Goal: Task Accomplishment & Management: Use online tool/utility

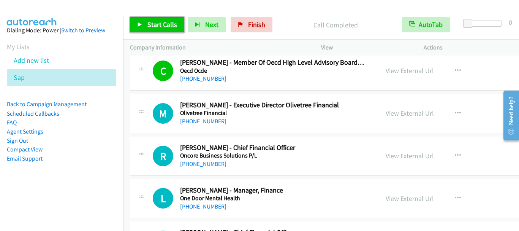
click at [148, 27] on span "Start Calls" at bounding box center [163, 24] width 30 height 9
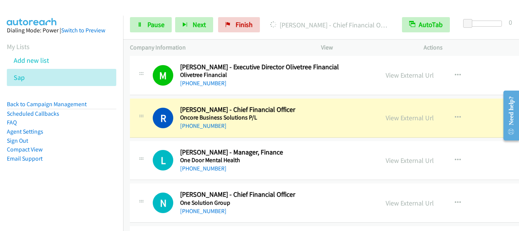
scroll to position [2699, 0]
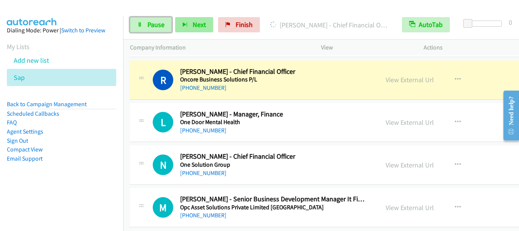
drag, startPoint x: 154, startPoint y: 28, endPoint x: 182, endPoint y: 23, distance: 28.6
click at [154, 29] on span "Pause" at bounding box center [156, 24] width 17 height 9
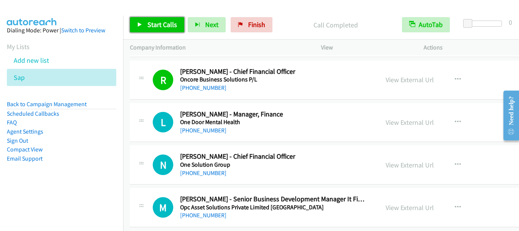
click at [151, 23] on span "Start Calls" at bounding box center [163, 24] width 30 height 9
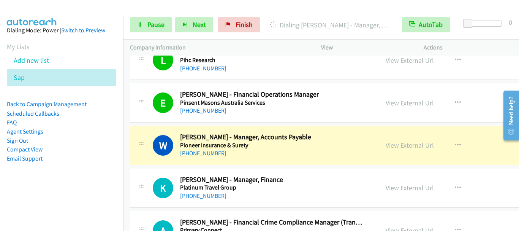
scroll to position [3270, 0]
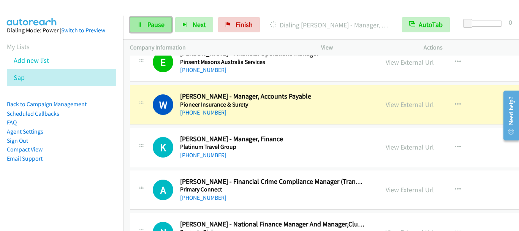
click at [158, 26] on span "Pause" at bounding box center [156, 24] width 17 height 9
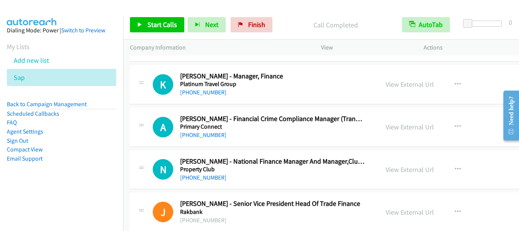
scroll to position [3346, 0]
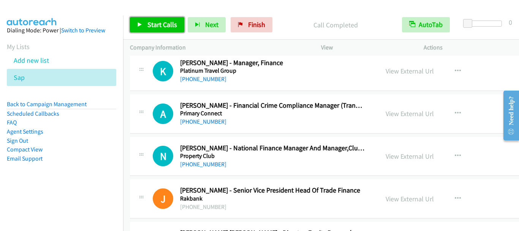
click at [168, 25] on span "Start Calls" at bounding box center [163, 24] width 30 height 9
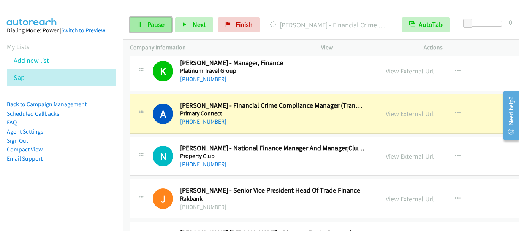
click at [153, 23] on span "Pause" at bounding box center [156, 24] width 17 height 9
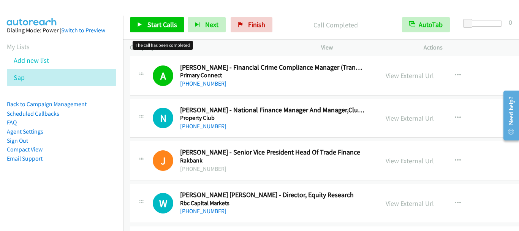
scroll to position [3422, 0]
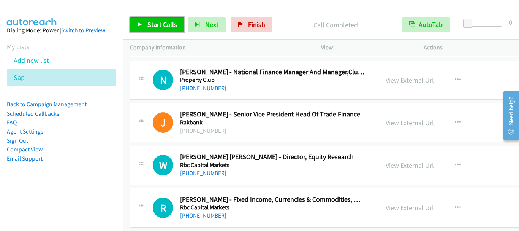
click at [160, 23] on span "Start Calls" at bounding box center [163, 24] width 30 height 9
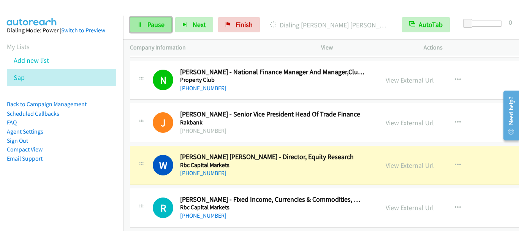
click at [149, 27] on span "Pause" at bounding box center [156, 24] width 17 height 9
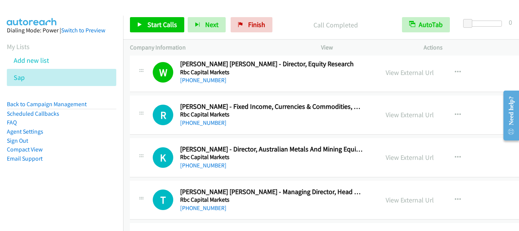
scroll to position [3536, 0]
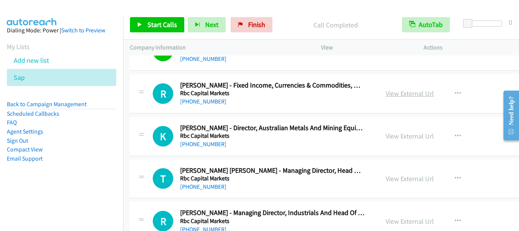
click at [402, 95] on link "View External Url" at bounding box center [410, 93] width 48 height 9
click at [398, 136] on link "View External Url" at bounding box center [410, 136] width 48 height 9
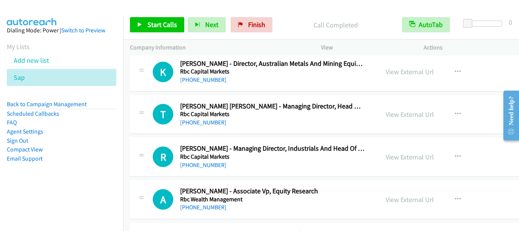
scroll to position [3612, 0]
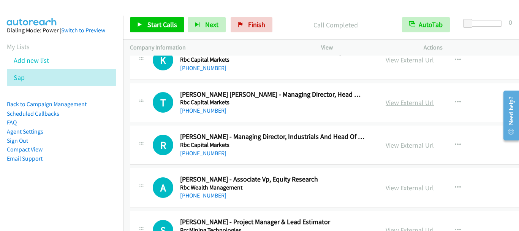
click at [386, 103] on link "View External Url" at bounding box center [410, 102] width 48 height 9
click at [455, 100] on icon "button" at bounding box center [458, 102] width 6 height 6
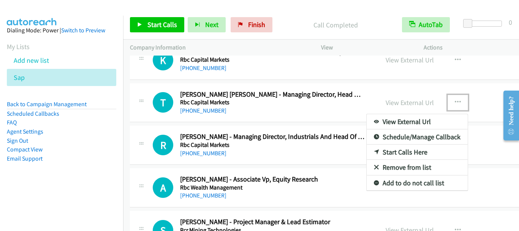
click at [404, 154] on link "Start Calls Here" at bounding box center [417, 151] width 101 height 15
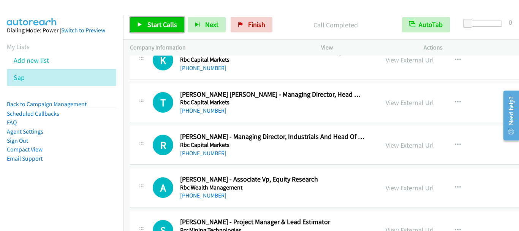
click at [155, 26] on span "Start Calls" at bounding box center [163, 24] width 30 height 9
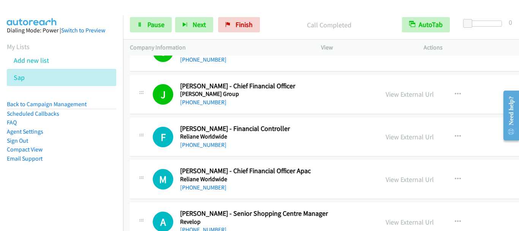
scroll to position [3840, 0]
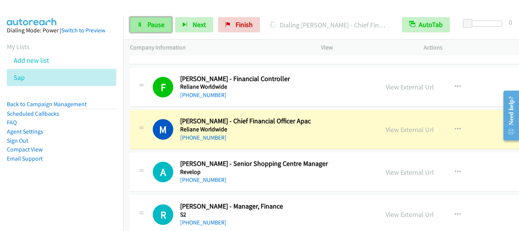
click at [159, 25] on span "Pause" at bounding box center [156, 24] width 17 height 9
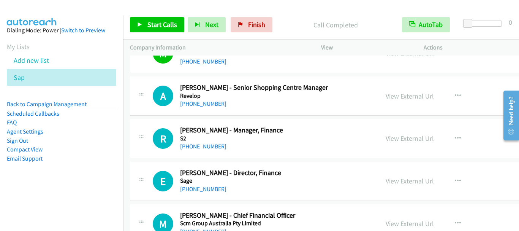
scroll to position [3954, 0]
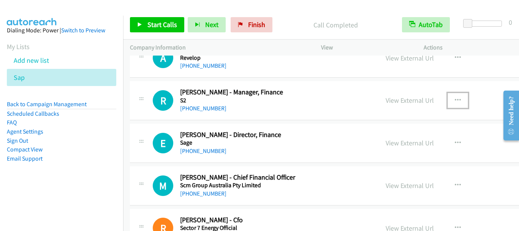
click at [455, 102] on icon "button" at bounding box center [458, 100] width 6 height 6
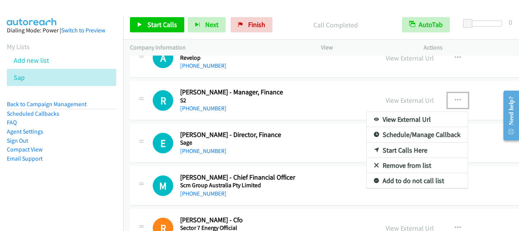
click at [398, 151] on link "Start Calls Here" at bounding box center [417, 150] width 101 height 15
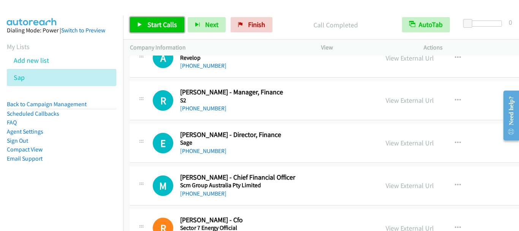
click at [159, 24] on span "Start Calls" at bounding box center [163, 24] width 30 height 9
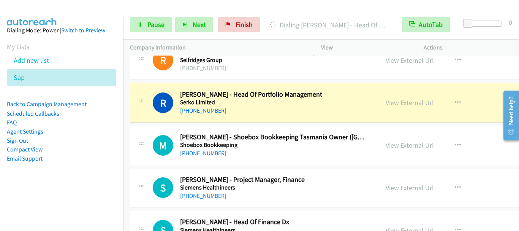
scroll to position [4220, 0]
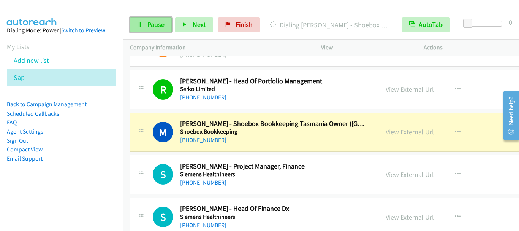
click at [152, 26] on span "Pause" at bounding box center [156, 24] width 17 height 9
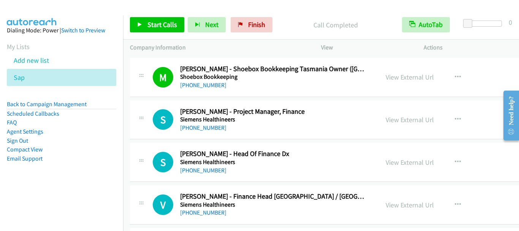
scroll to position [4296, 0]
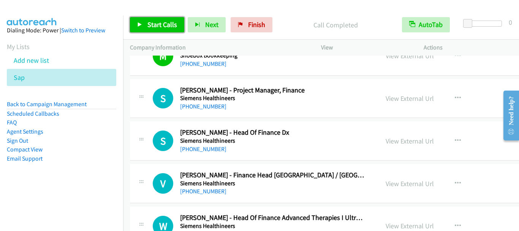
click at [151, 28] on span "Start Calls" at bounding box center [163, 24] width 30 height 9
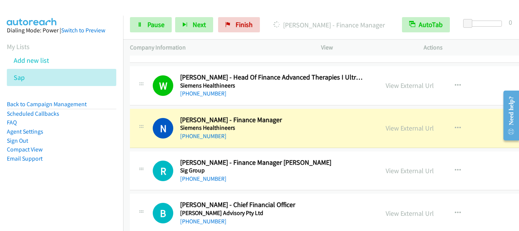
scroll to position [4448, 0]
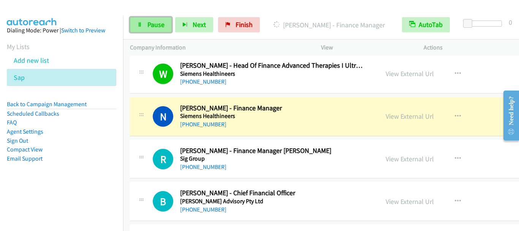
click at [155, 25] on span "Pause" at bounding box center [156, 24] width 17 height 9
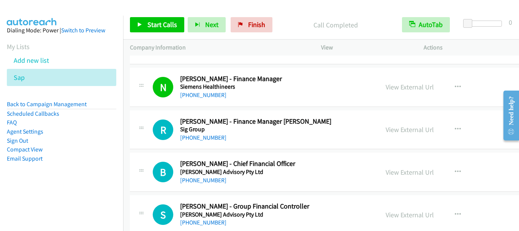
scroll to position [4486, 0]
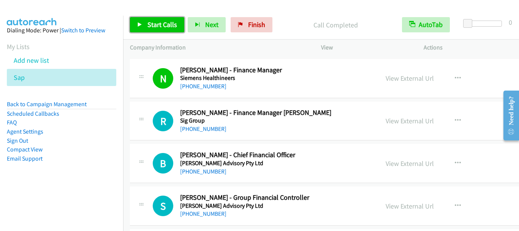
click at [158, 25] on span "Start Calls" at bounding box center [163, 24] width 30 height 9
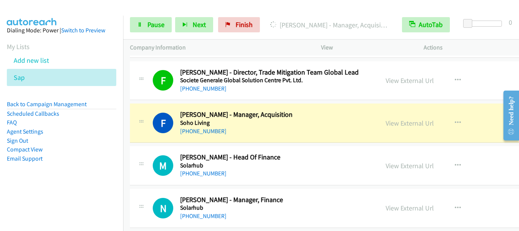
scroll to position [4791, 0]
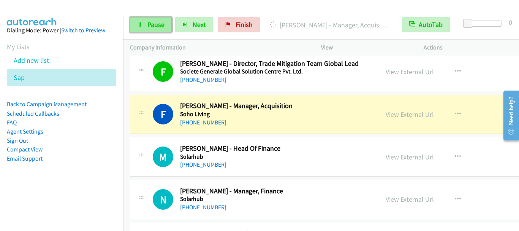
click at [151, 22] on span "Pause" at bounding box center [156, 24] width 17 height 9
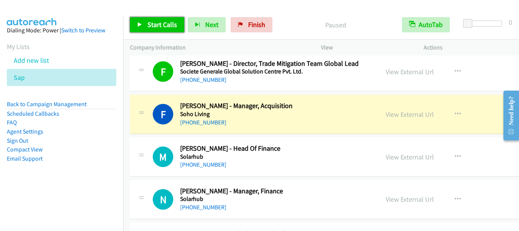
click at [151, 22] on span "Start Calls" at bounding box center [163, 24] width 30 height 9
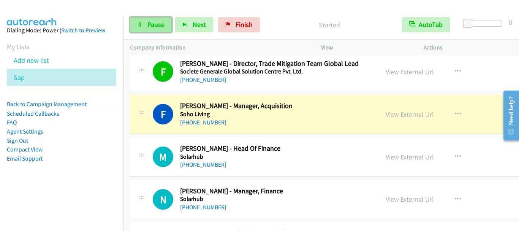
click at [156, 27] on span "Pause" at bounding box center [156, 24] width 17 height 9
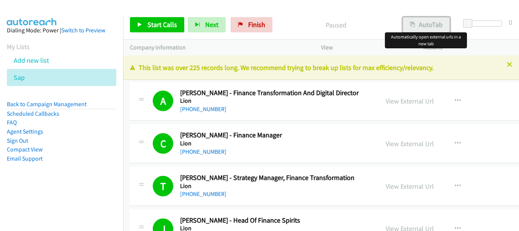
click at [426, 32] on button "AutoTab" at bounding box center [426, 24] width 47 height 15
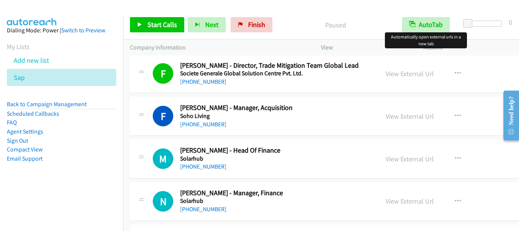
scroll to position [4791, 0]
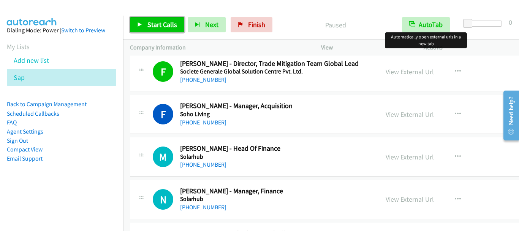
click at [162, 21] on span "Start Calls" at bounding box center [163, 24] width 30 height 9
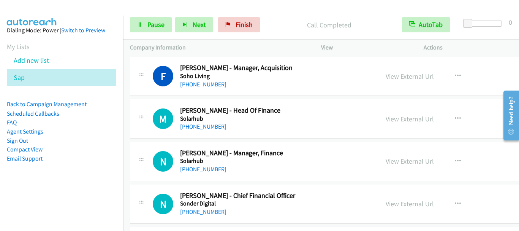
scroll to position [4867, 0]
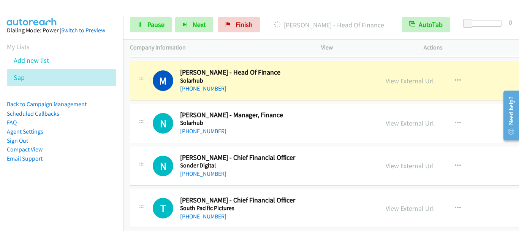
click at [154, 16] on div "Start Calls Pause Next Finish Dialing Morgan Beale - Head Of Finance AutoTab Au…" at bounding box center [321, 24] width 396 height 29
click at [154, 23] on span "Pause" at bounding box center [156, 24] width 17 height 9
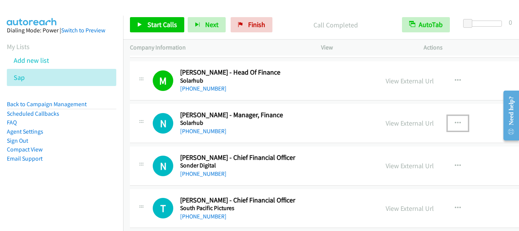
click at [448, 122] on button "button" at bounding box center [458, 123] width 21 height 15
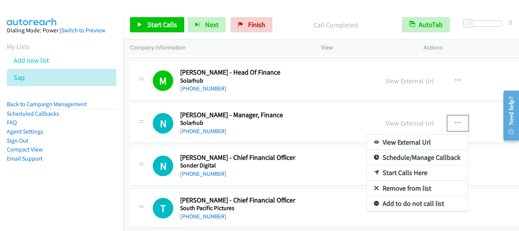
click at [383, 178] on link "Start Calls Here" at bounding box center [417, 172] width 101 height 15
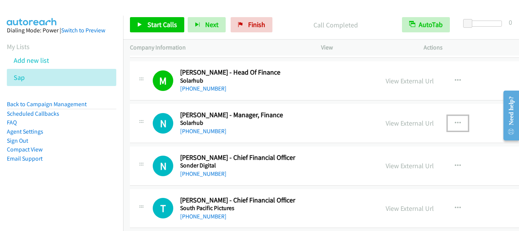
click at [455, 122] on icon "button" at bounding box center [458, 123] width 6 height 6
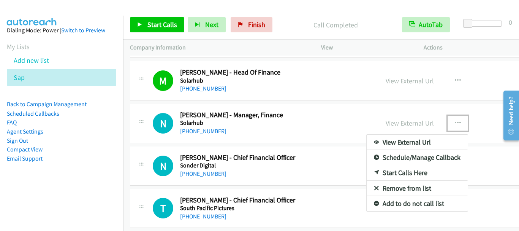
click at [380, 173] on link "Start Calls Here" at bounding box center [417, 172] width 101 height 15
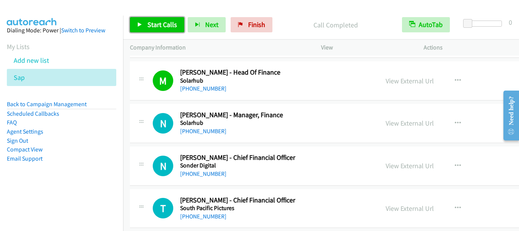
click at [159, 26] on span "Start Calls" at bounding box center [163, 24] width 30 height 9
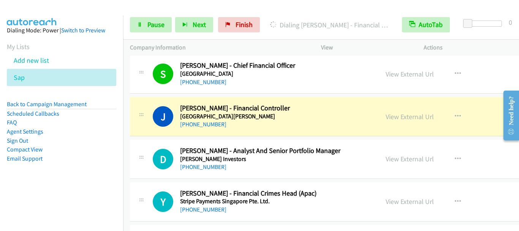
scroll to position [5057, 0]
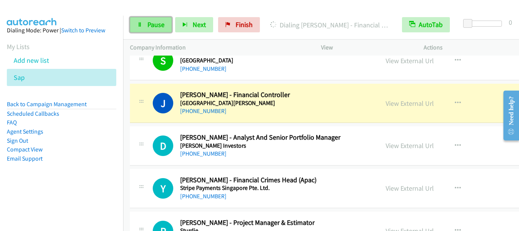
click at [152, 24] on span "Pause" at bounding box center [156, 24] width 17 height 9
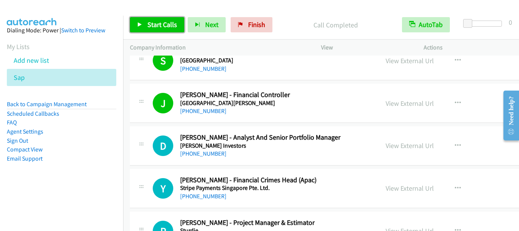
click at [156, 23] on span "Start Calls" at bounding box center [163, 24] width 30 height 9
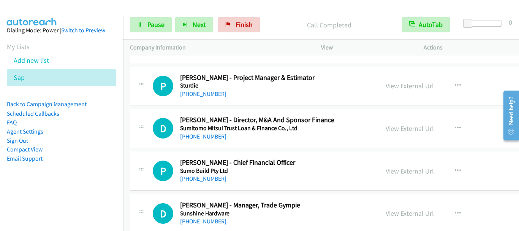
scroll to position [5209, 0]
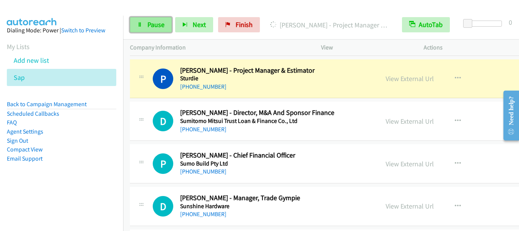
click at [152, 29] on span "Pause" at bounding box center [156, 24] width 17 height 9
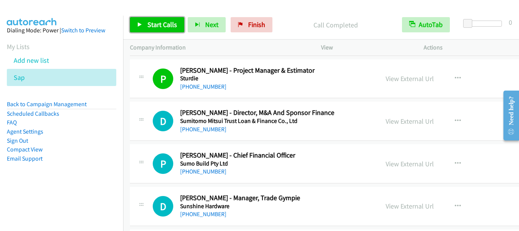
click at [160, 31] on link "Start Calls" at bounding box center [157, 24] width 54 height 15
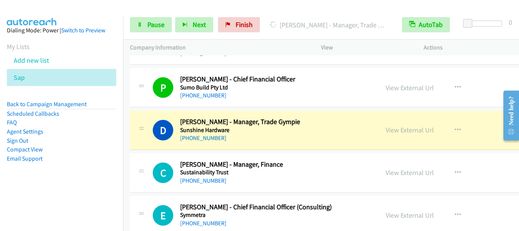
scroll to position [5323, 0]
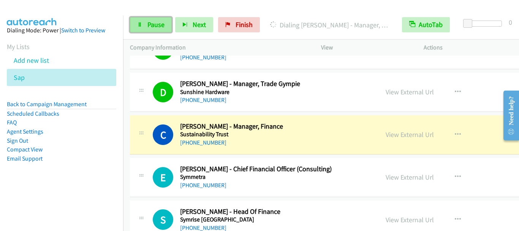
click at [156, 29] on link "Pause" at bounding box center [151, 24] width 42 height 15
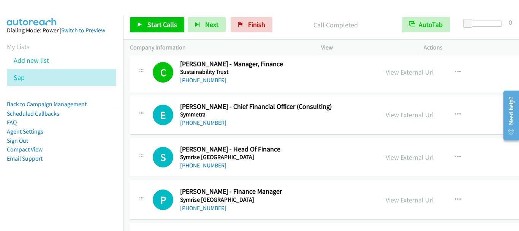
scroll to position [5399, 0]
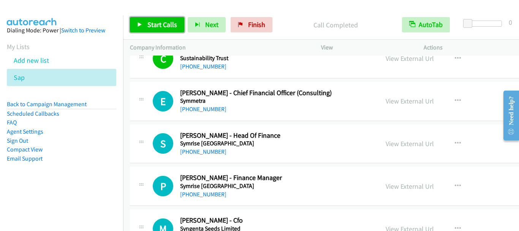
click at [158, 25] on span "Start Calls" at bounding box center [163, 24] width 30 height 9
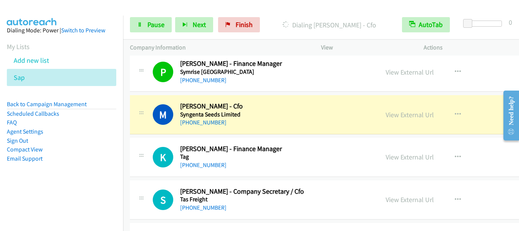
scroll to position [5551, 0]
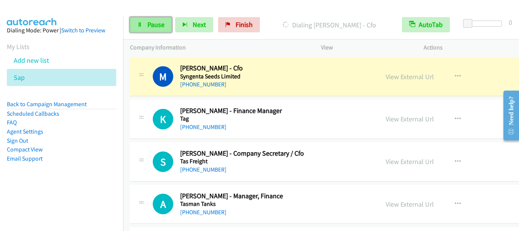
click at [151, 24] on span "Pause" at bounding box center [156, 24] width 17 height 9
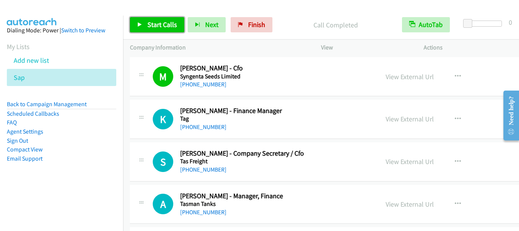
click at [176, 28] on link "Start Calls" at bounding box center [157, 24] width 54 height 15
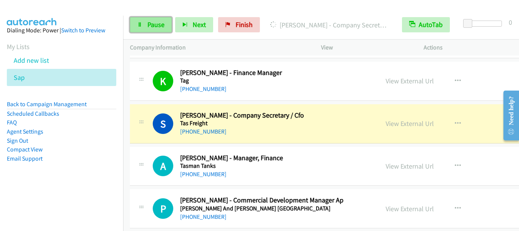
click at [143, 25] on link "Pause" at bounding box center [151, 24] width 42 height 15
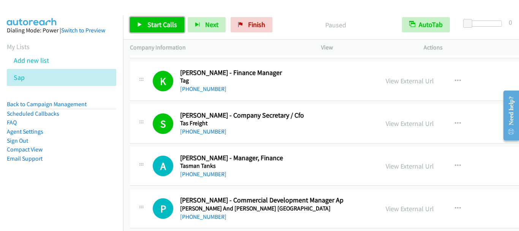
click at [160, 24] on span "Start Calls" at bounding box center [163, 24] width 30 height 9
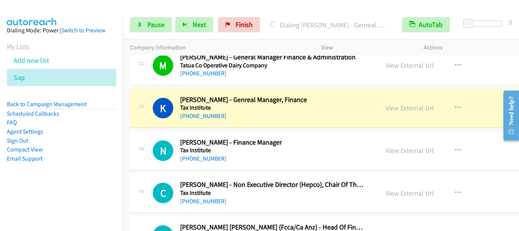
scroll to position [5855, 0]
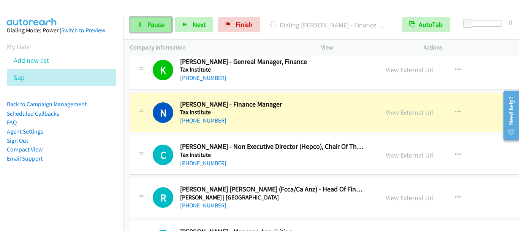
click at [157, 22] on span "Pause" at bounding box center [156, 24] width 17 height 9
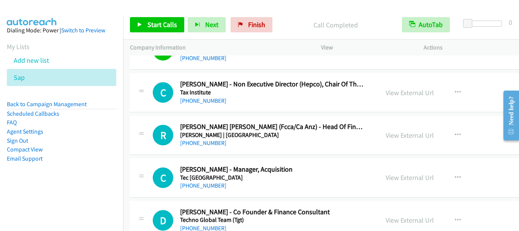
scroll to position [5931, 0]
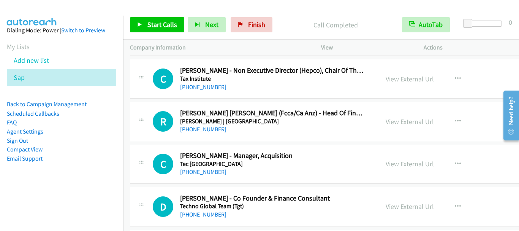
click at [402, 79] on link "View External Url" at bounding box center [410, 79] width 48 height 9
click at [394, 79] on link "View External Url" at bounding box center [410, 79] width 48 height 9
click at [165, 30] on link "Start Calls" at bounding box center [157, 24] width 54 height 15
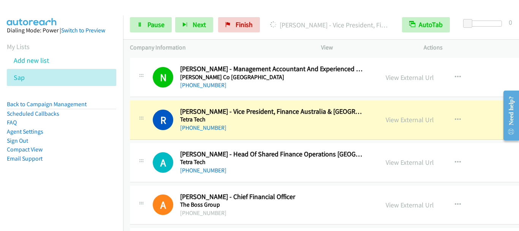
scroll to position [6235, 0]
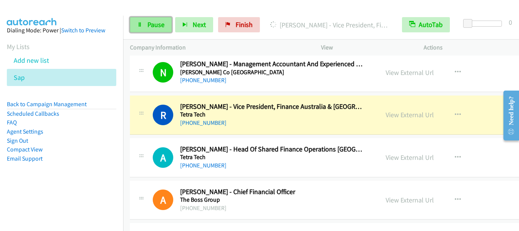
click at [155, 27] on span "Pause" at bounding box center [156, 24] width 17 height 9
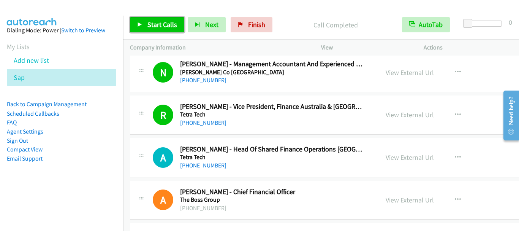
click at [171, 25] on span "Start Calls" at bounding box center [163, 24] width 30 height 9
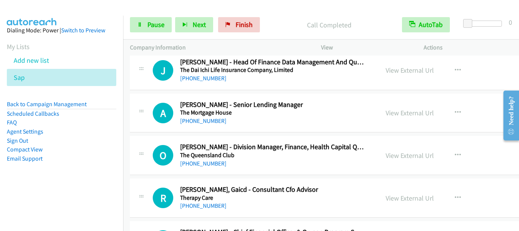
scroll to position [6539, 0]
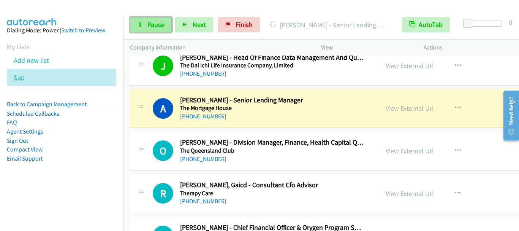
click at [158, 29] on span "Pause" at bounding box center [156, 24] width 17 height 9
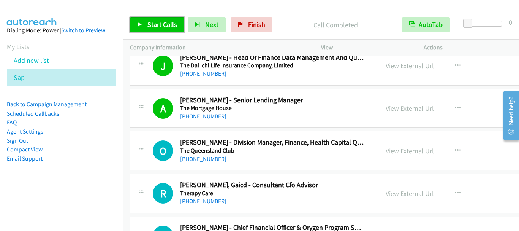
click at [163, 27] on span "Start Calls" at bounding box center [163, 24] width 30 height 9
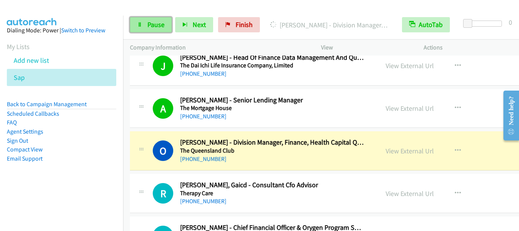
click at [155, 22] on span "Pause" at bounding box center [156, 24] width 17 height 9
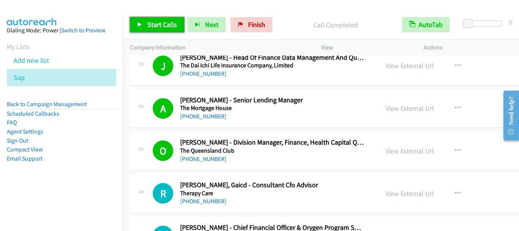
click at [167, 30] on link "Start Calls" at bounding box center [157, 24] width 54 height 15
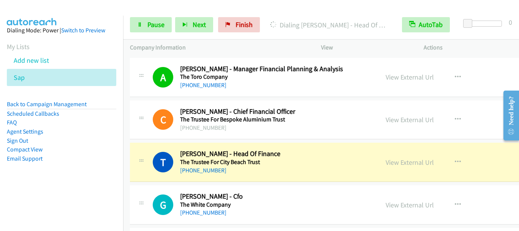
scroll to position [7034, 0]
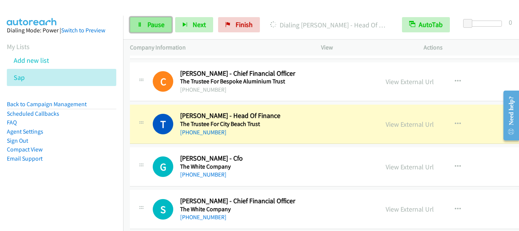
click at [155, 24] on span "Pause" at bounding box center [156, 24] width 17 height 9
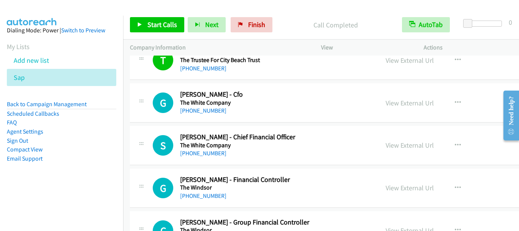
scroll to position [7110, 0]
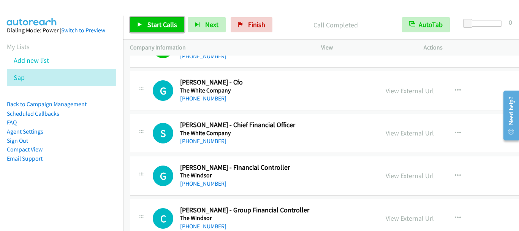
click at [152, 25] on span "Start Calls" at bounding box center [163, 24] width 30 height 9
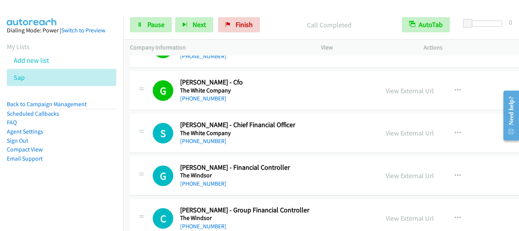
scroll to position [7148, 0]
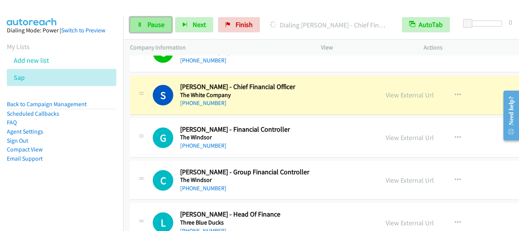
click at [148, 24] on span "Pause" at bounding box center [156, 24] width 17 height 9
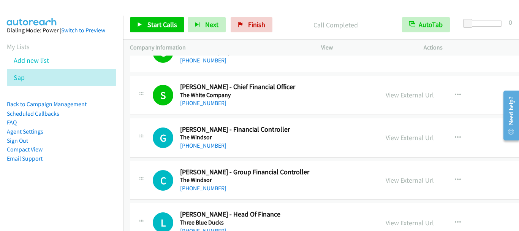
scroll to position [7186, 0]
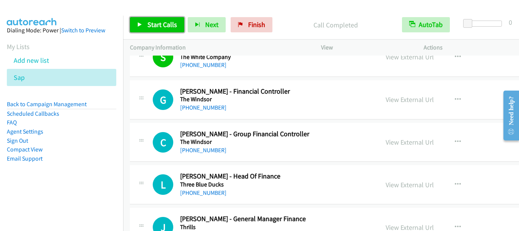
click at [172, 25] on span "Start Calls" at bounding box center [163, 24] width 30 height 9
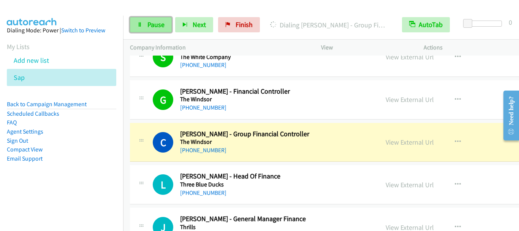
click at [154, 28] on span "Pause" at bounding box center [156, 24] width 17 height 9
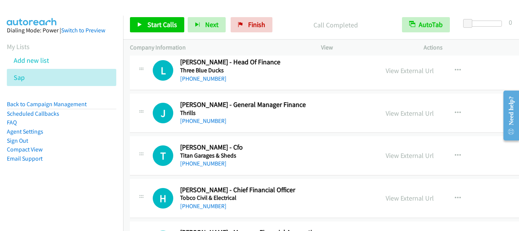
scroll to position [7262, 0]
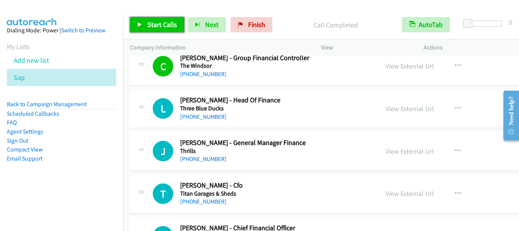
click at [160, 25] on span "Start Calls" at bounding box center [163, 24] width 30 height 9
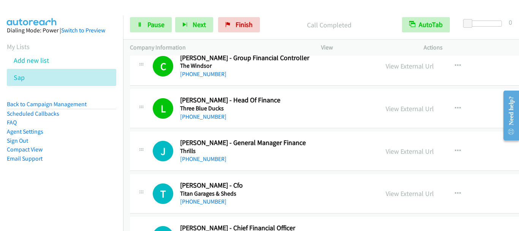
scroll to position [7300, 0]
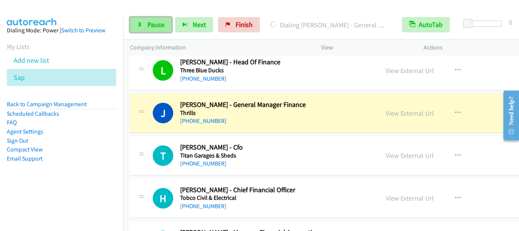
click at [146, 28] on link "Pause" at bounding box center [151, 24] width 42 height 15
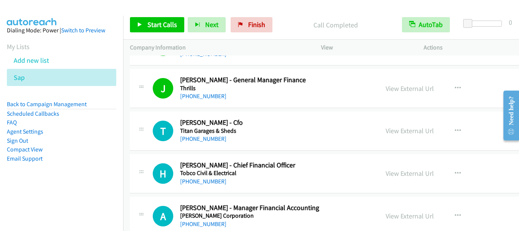
scroll to position [7338, 0]
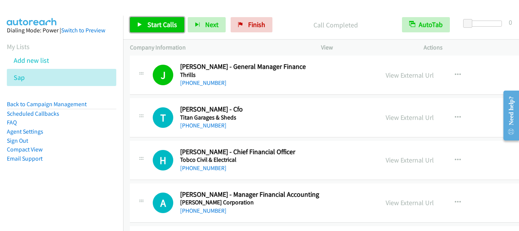
click at [162, 20] on span "Start Calls" at bounding box center [163, 24] width 30 height 9
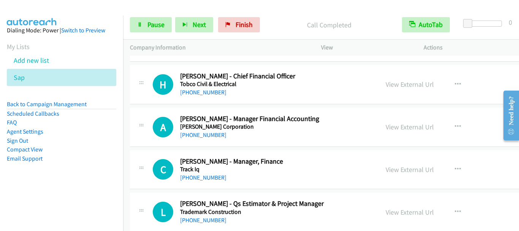
scroll to position [7414, 0]
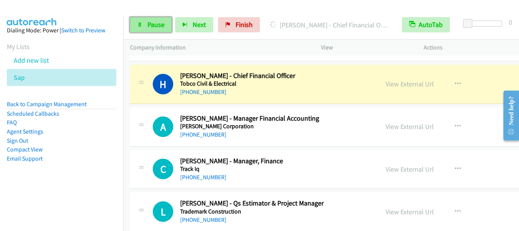
click at [154, 23] on span "Pause" at bounding box center [156, 24] width 17 height 9
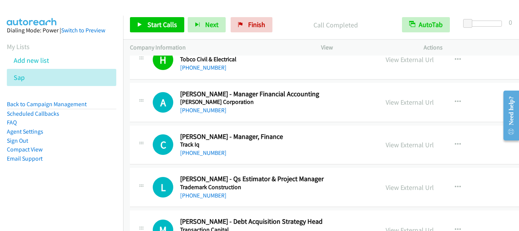
scroll to position [7452, 0]
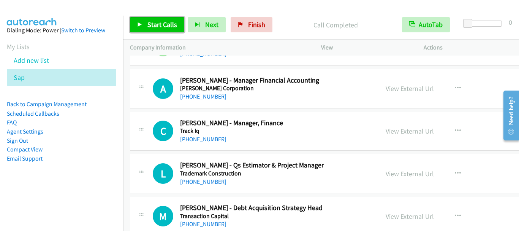
click at [161, 24] on span "Start Calls" at bounding box center [163, 24] width 30 height 9
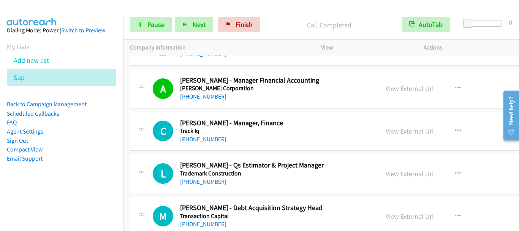
scroll to position [7490, 0]
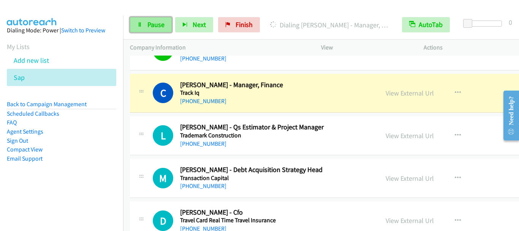
click at [153, 19] on link "Pause" at bounding box center [151, 24] width 42 height 15
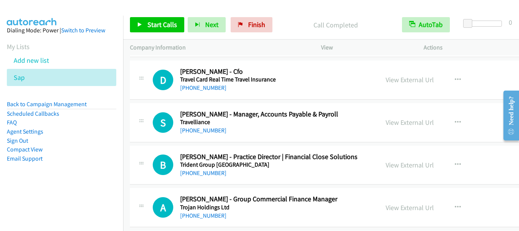
scroll to position [7642, 0]
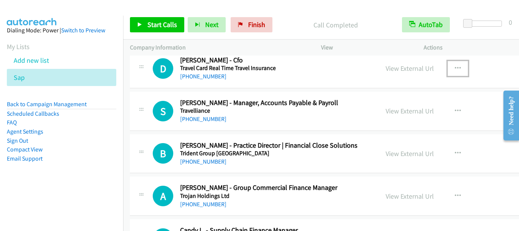
click at [455, 69] on icon "button" at bounding box center [458, 68] width 6 height 6
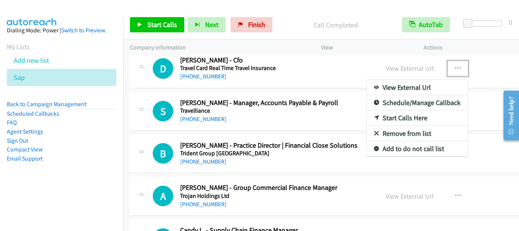
click at [389, 117] on link "Start Calls Here" at bounding box center [417, 117] width 101 height 15
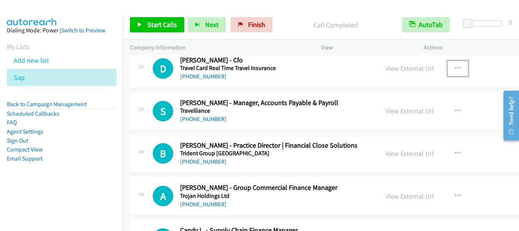
click at [455, 68] on icon "button" at bounding box center [458, 68] width 6 height 6
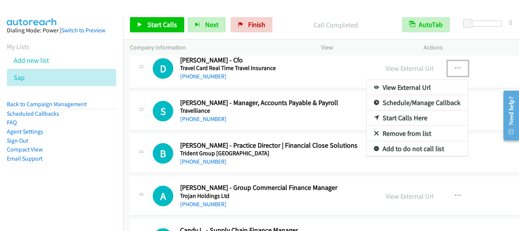
click at [384, 120] on link "Start Calls Here" at bounding box center [417, 117] width 101 height 15
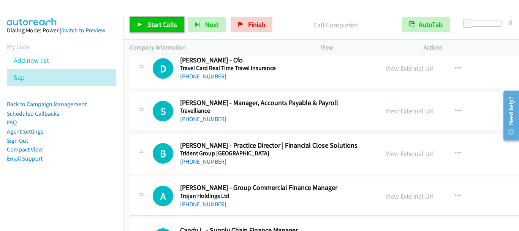
click at [151, 26] on span "Start Calls" at bounding box center [163, 24] width 30 height 9
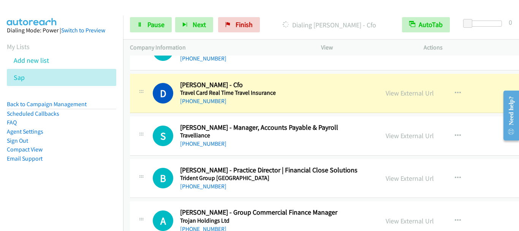
scroll to position [7604, 0]
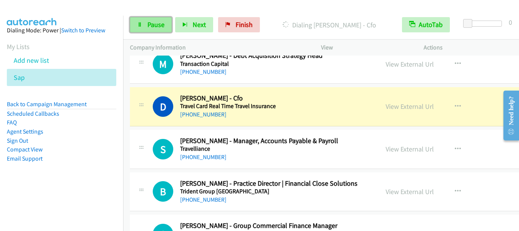
click at [149, 24] on span "Pause" at bounding box center [156, 24] width 17 height 9
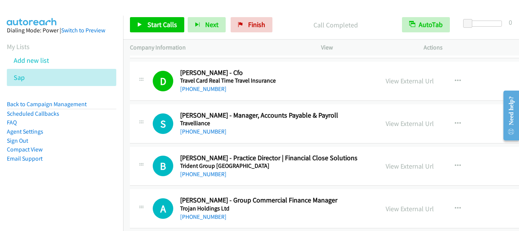
scroll to position [7642, 0]
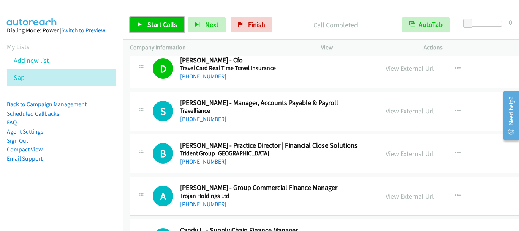
click at [165, 25] on span "Start Calls" at bounding box center [163, 24] width 30 height 9
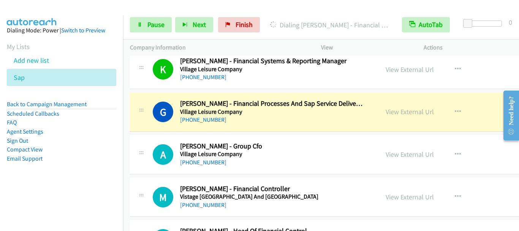
scroll to position [8505, 0]
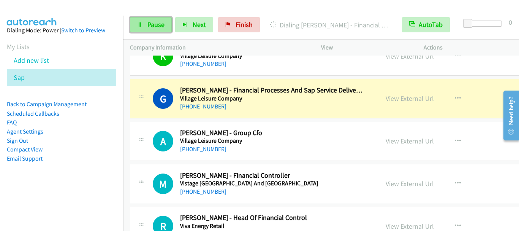
click at [153, 26] on span "Pause" at bounding box center [156, 24] width 17 height 9
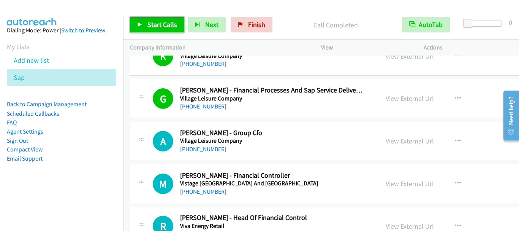
click at [154, 25] on span "Start Calls" at bounding box center [163, 24] width 30 height 9
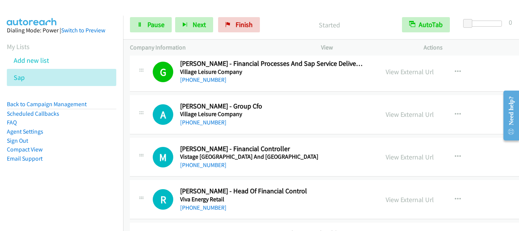
scroll to position [8543, 0]
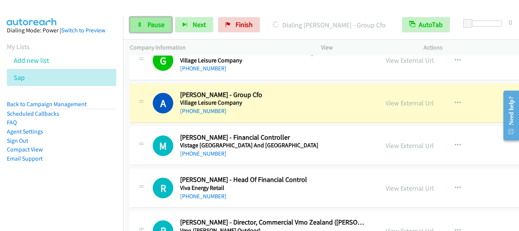
click at [152, 25] on span "Pause" at bounding box center [156, 24] width 17 height 9
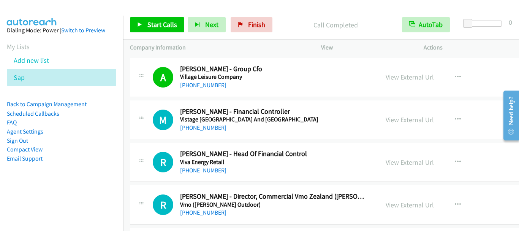
scroll to position [8581, 0]
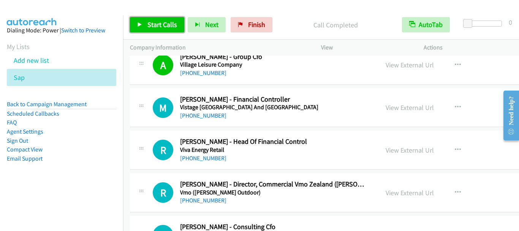
click at [163, 27] on span "Start Calls" at bounding box center [163, 24] width 30 height 9
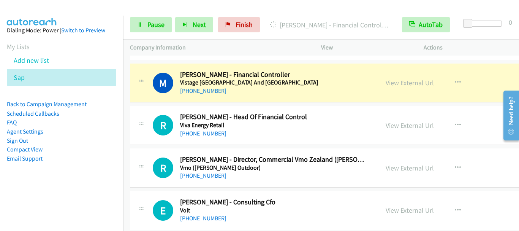
scroll to position [8619, 0]
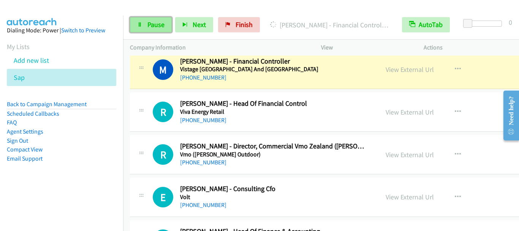
click at [157, 27] on span "Pause" at bounding box center [156, 24] width 17 height 9
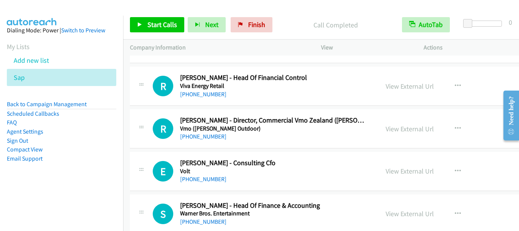
scroll to position [8657, 0]
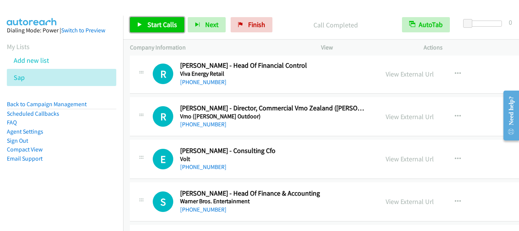
click at [162, 25] on span "Start Calls" at bounding box center [163, 24] width 30 height 9
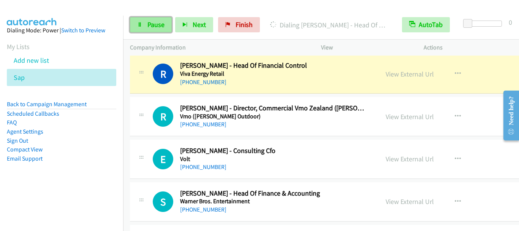
click at [147, 28] on link "Pause" at bounding box center [151, 24] width 42 height 15
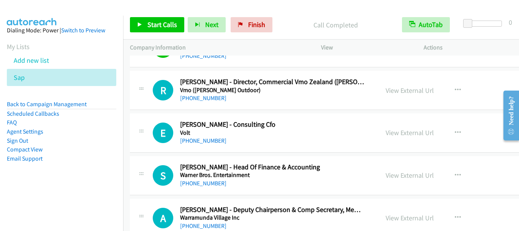
scroll to position [8695, 0]
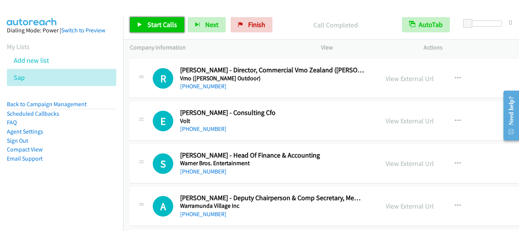
click at [162, 28] on span "Start Calls" at bounding box center [163, 24] width 30 height 9
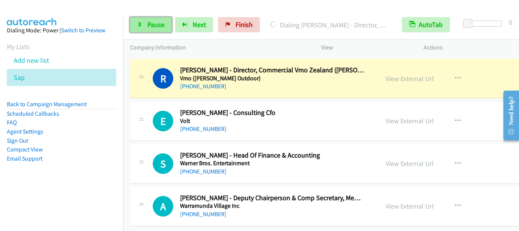
click at [153, 22] on span "Pause" at bounding box center [156, 24] width 17 height 9
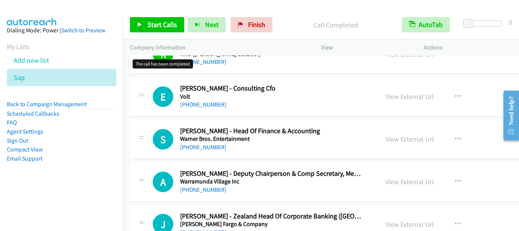
scroll to position [8733, 0]
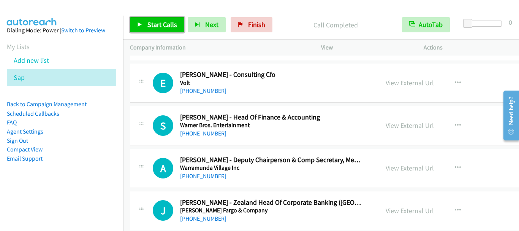
click at [157, 20] on link "Start Calls" at bounding box center [157, 24] width 54 height 15
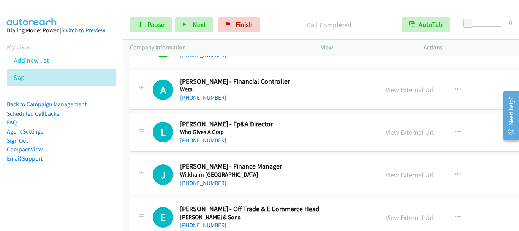
scroll to position [9037, 0]
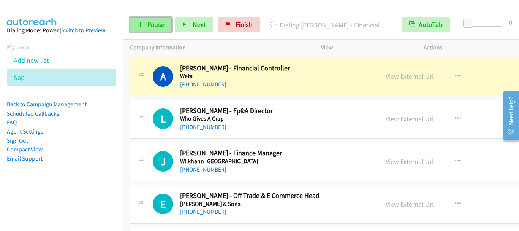
click at [151, 24] on span "Pause" at bounding box center [156, 24] width 17 height 9
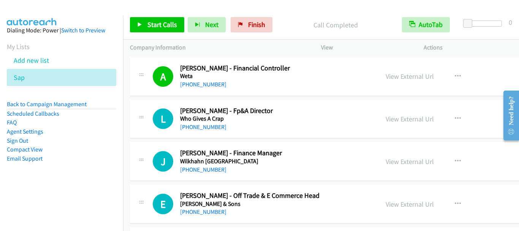
click at [462, 33] on div "Start Calls Pause Next Finish Call Completed AutoTab AutoTab 0" at bounding box center [321, 24] width 396 height 29
click at [152, 23] on span "Start Calls" at bounding box center [163, 24] width 30 height 9
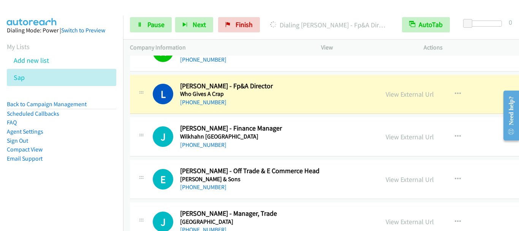
scroll to position [9075, 0]
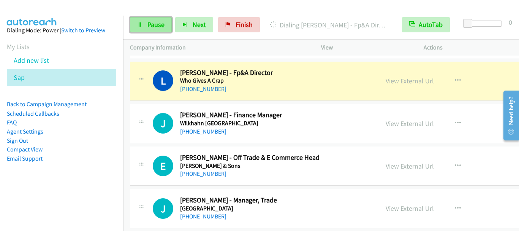
click at [159, 24] on span "Pause" at bounding box center [156, 24] width 17 height 9
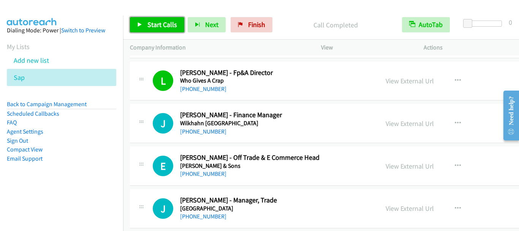
click at [159, 24] on span "Start Calls" at bounding box center [163, 24] width 30 height 9
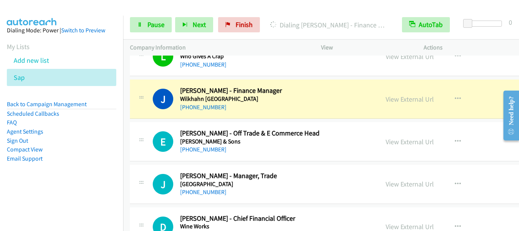
scroll to position [9113, 0]
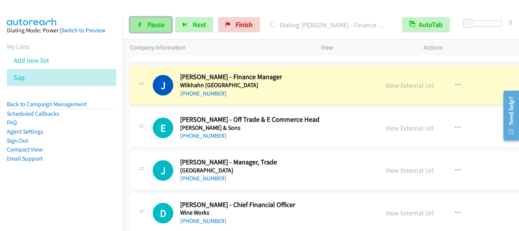
click at [162, 25] on span "Pause" at bounding box center [156, 24] width 17 height 9
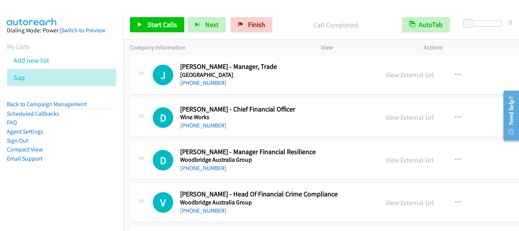
scroll to position [9227, 0]
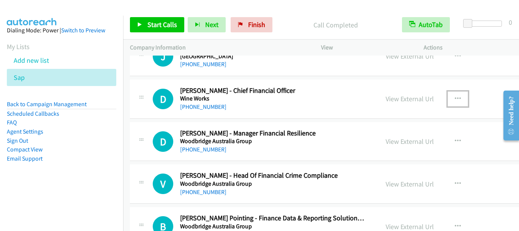
click at [455, 98] on icon "button" at bounding box center [458, 99] width 6 height 6
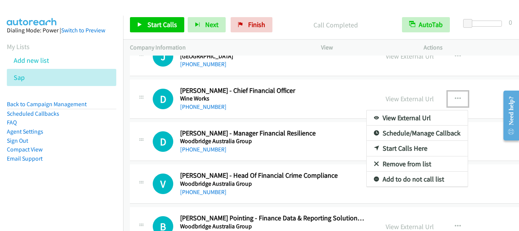
click at [395, 148] on link "Start Calls Here" at bounding box center [417, 148] width 101 height 15
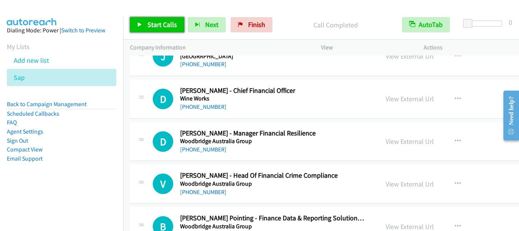
click at [163, 24] on span "Start Calls" at bounding box center [163, 24] width 30 height 9
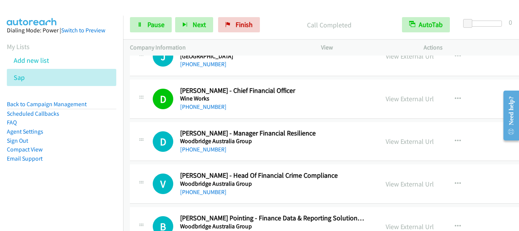
scroll to position [9265, 0]
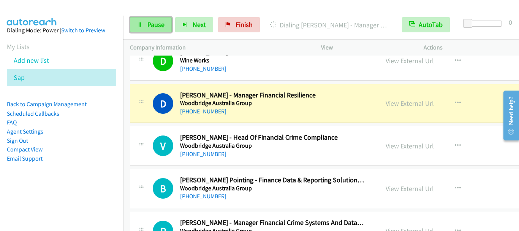
click at [158, 25] on span "Pause" at bounding box center [156, 24] width 17 height 9
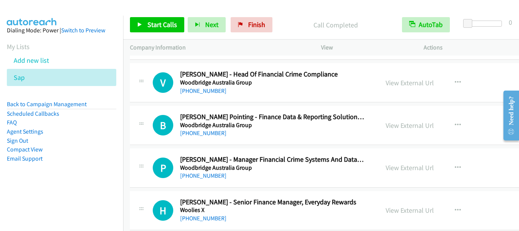
scroll to position [9341, 0]
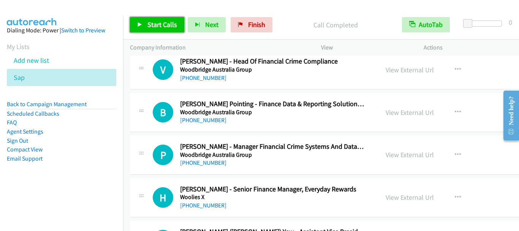
click at [155, 25] on span "Start Calls" at bounding box center [163, 24] width 30 height 9
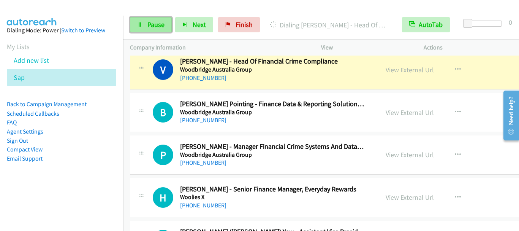
click at [149, 24] on span "Pause" at bounding box center [156, 24] width 17 height 9
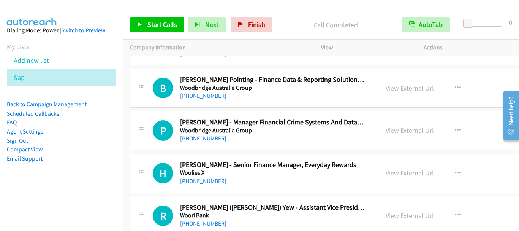
scroll to position [9379, 0]
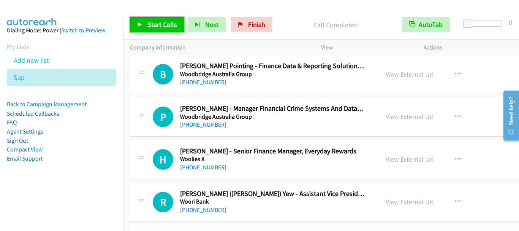
click at [171, 22] on span "Start Calls" at bounding box center [163, 24] width 30 height 9
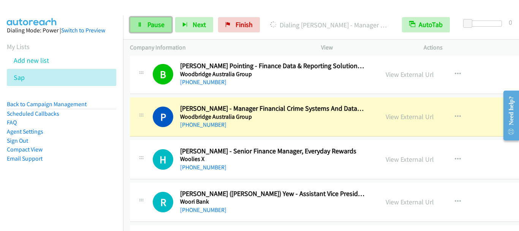
click at [149, 25] on span "Pause" at bounding box center [156, 24] width 17 height 9
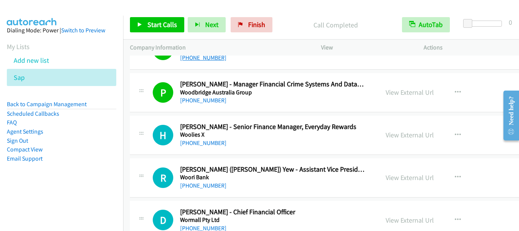
scroll to position [9417, 0]
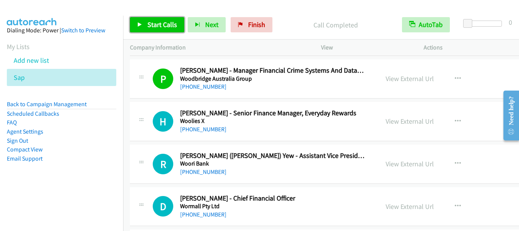
click at [159, 24] on span "Start Calls" at bounding box center [163, 24] width 30 height 9
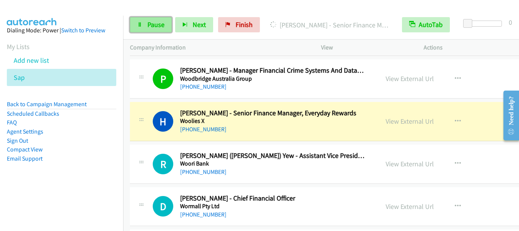
click at [160, 25] on span "Pause" at bounding box center [156, 24] width 17 height 9
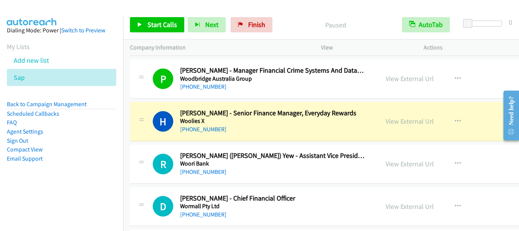
click at [293, 13] on div "Start Calls Pause Next Finish Paused AutoTab AutoTab 0" at bounding box center [321, 24] width 396 height 29
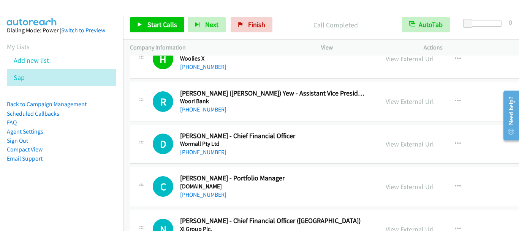
scroll to position [9493, 0]
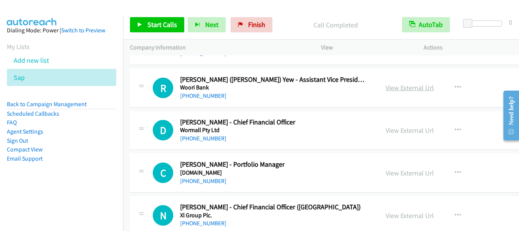
click at [387, 90] on link "View External Url" at bounding box center [410, 87] width 48 height 9
click at [164, 25] on span "Start Calls" at bounding box center [163, 24] width 30 height 9
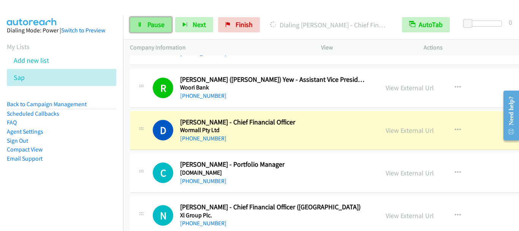
click at [157, 27] on span "Pause" at bounding box center [156, 24] width 17 height 9
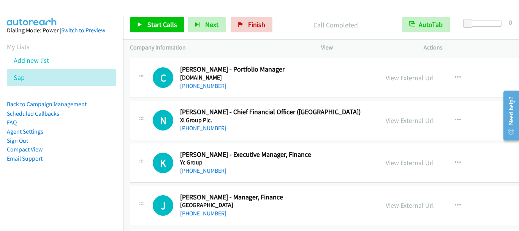
scroll to position [9607, 0]
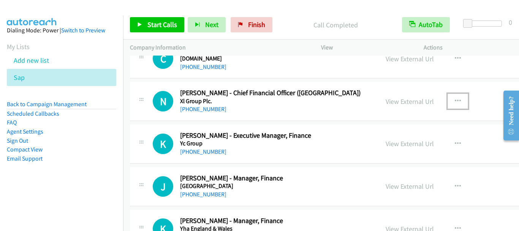
click at [455, 98] on icon "button" at bounding box center [458, 101] width 6 height 6
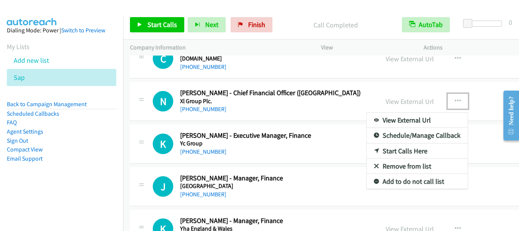
click at [401, 152] on link "Start Calls Here" at bounding box center [417, 150] width 101 height 15
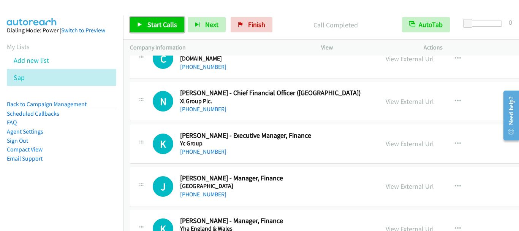
click at [151, 26] on span "Start Calls" at bounding box center [163, 24] width 30 height 9
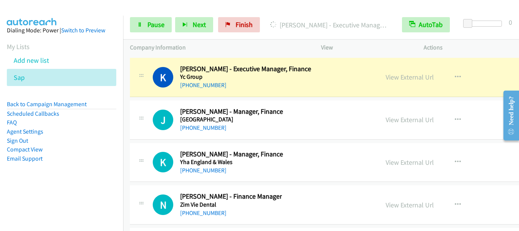
scroll to position [9683, 0]
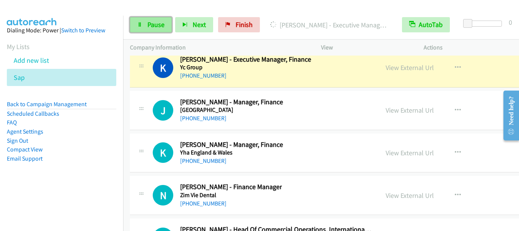
click at [158, 28] on span "Pause" at bounding box center [156, 24] width 17 height 9
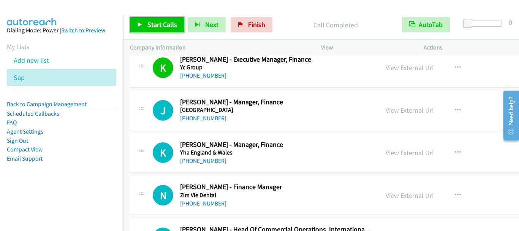
click at [163, 28] on span "Start Calls" at bounding box center [163, 24] width 30 height 9
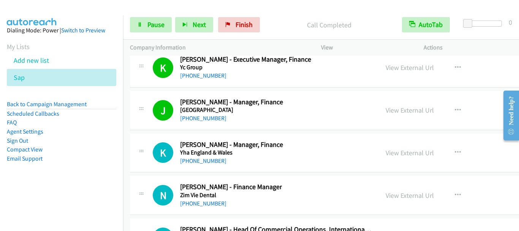
scroll to position [9721, 0]
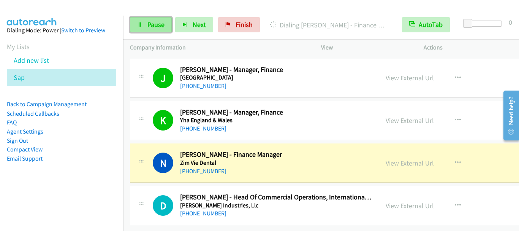
click at [152, 25] on span "Pause" at bounding box center [156, 24] width 17 height 9
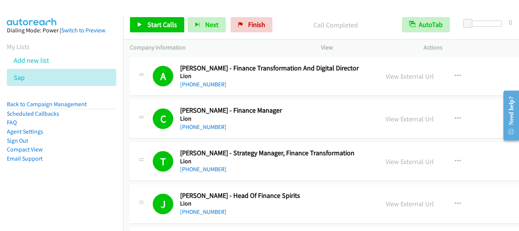
scroll to position [38, 0]
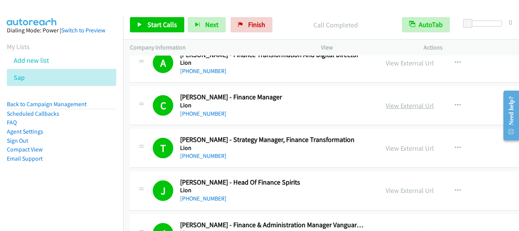
click at [392, 107] on link "View External Url" at bounding box center [410, 105] width 48 height 9
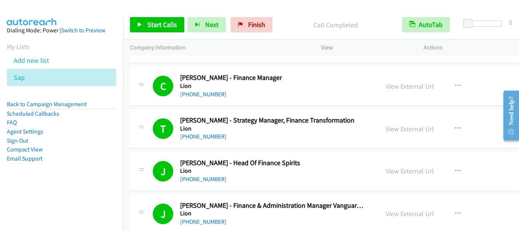
scroll to position [76, 0]
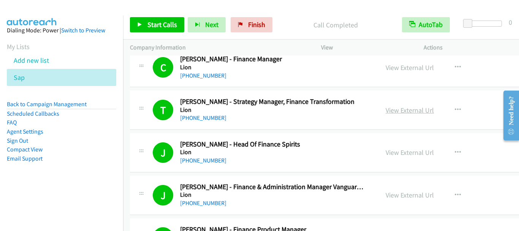
click at [392, 109] on link "View External Url" at bounding box center [410, 110] width 48 height 9
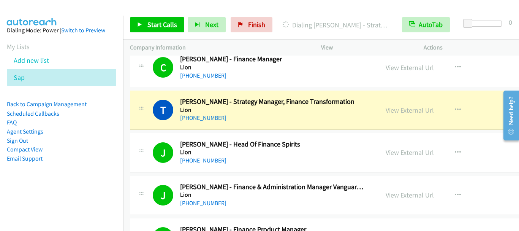
scroll to position [114, 0]
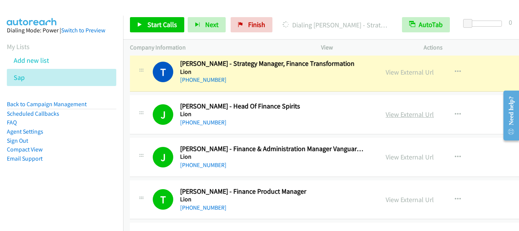
click at [399, 114] on link "View External Url" at bounding box center [410, 114] width 48 height 9
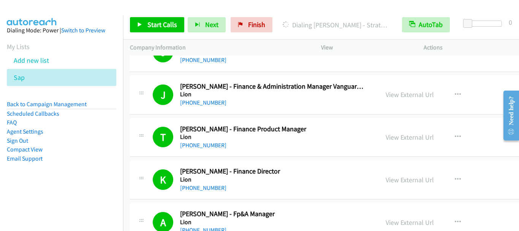
scroll to position [190, 0]
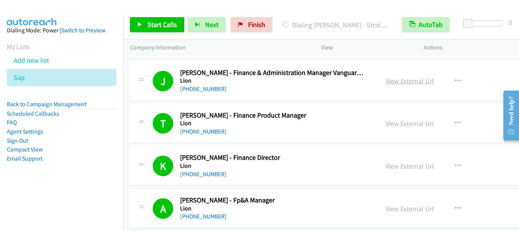
click at [390, 81] on link "View External Url" at bounding box center [410, 80] width 48 height 9
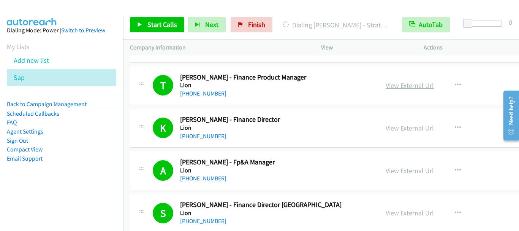
click at [397, 87] on link "View External Url" at bounding box center [410, 85] width 48 height 9
click at [399, 127] on link "View External Url" at bounding box center [410, 128] width 48 height 9
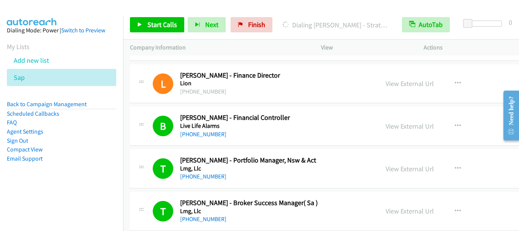
scroll to position [456, 0]
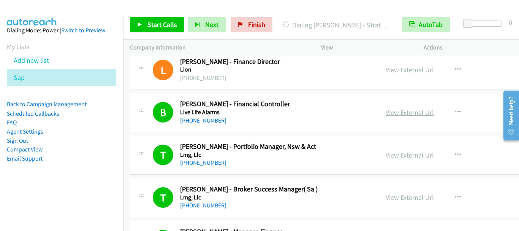
click at [389, 111] on link "View External Url" at bounding box center [410, 112] width 48 height 9
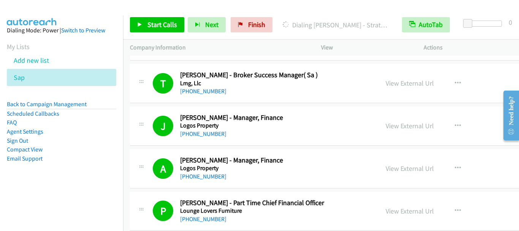
scroll to position [608, 0]
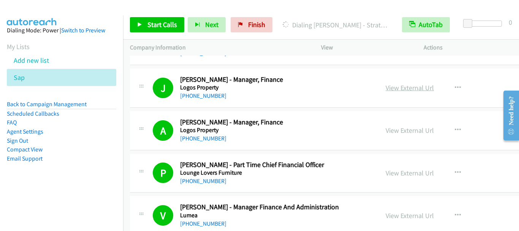
click at [389, 87] on link "View External Url" at bounding box center [410, 87] width 48 height 9
